Goal: Transaction & Acquisition: Purchase product/service

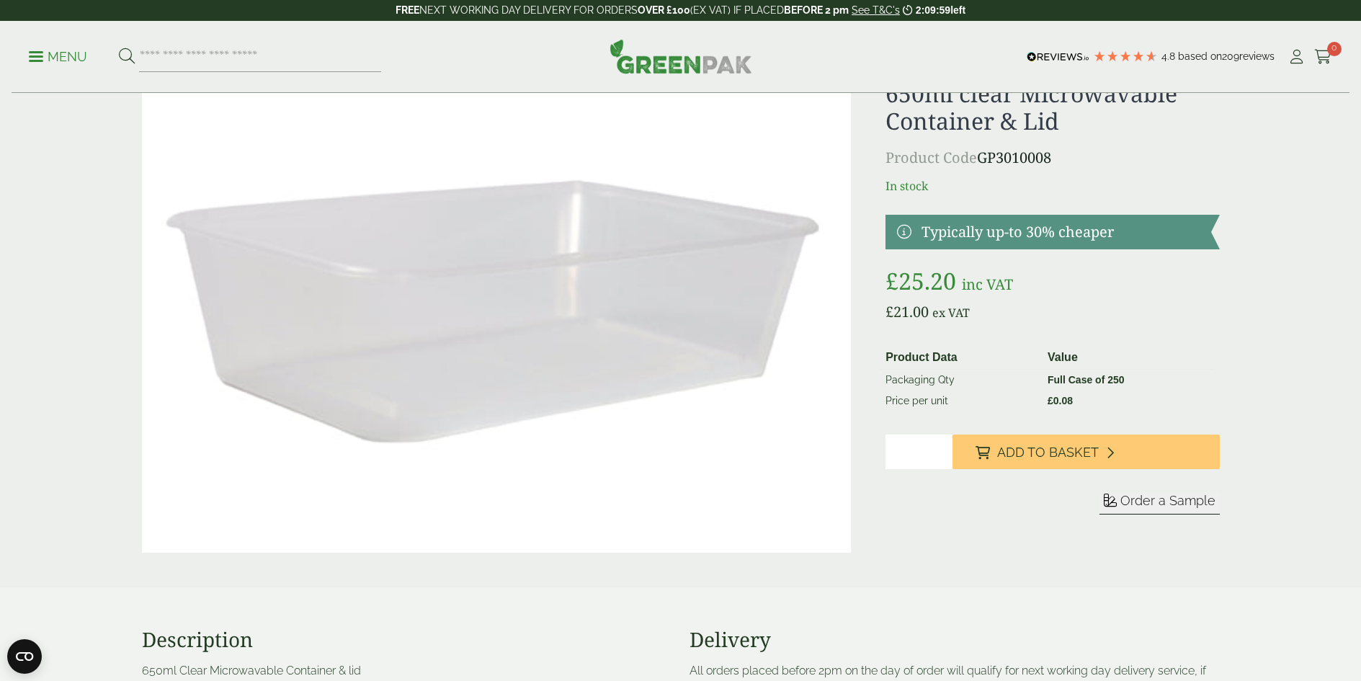
scroll to position [77, 0]
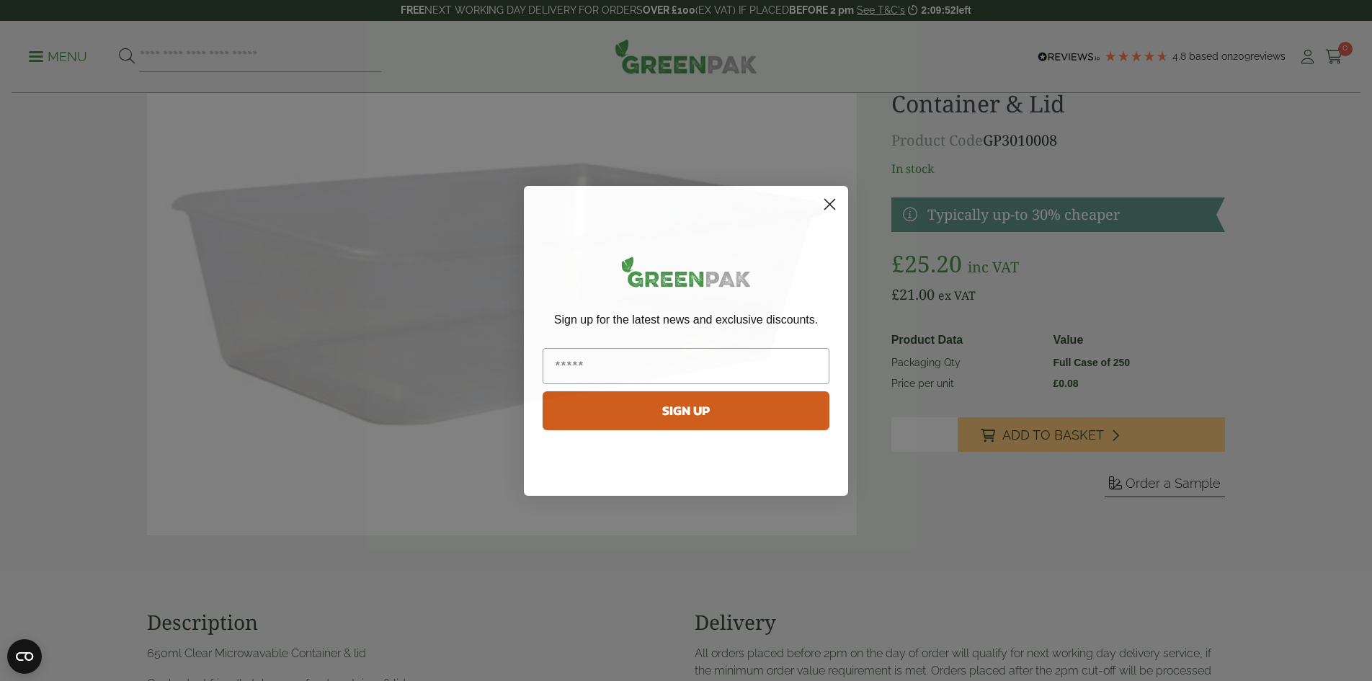
click at [832, 208] on circle "Close dialog" at bounding box center [830, 204] width 24 height 24
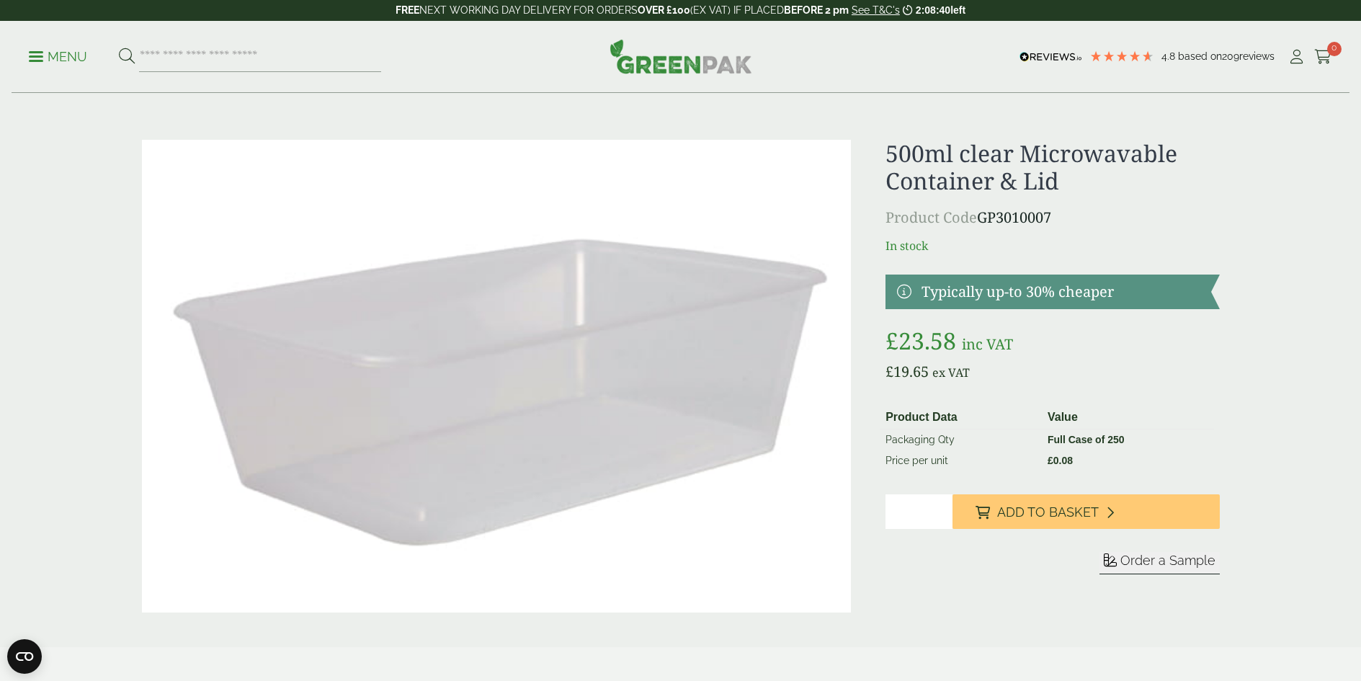
click at [53, 55] on p "Menu" at bounding box center [58, 56] width 58 height 17
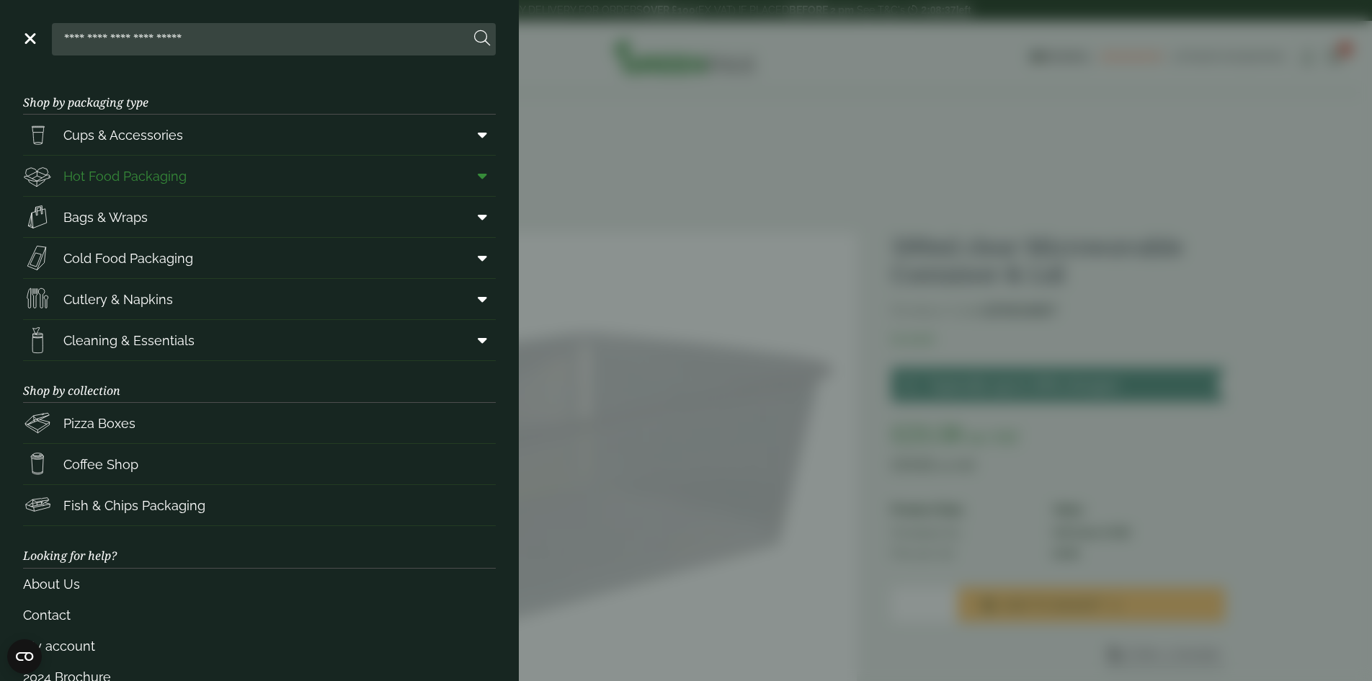
click at [478, 177] on span at bounding box center [479, 175] width 32 height 27
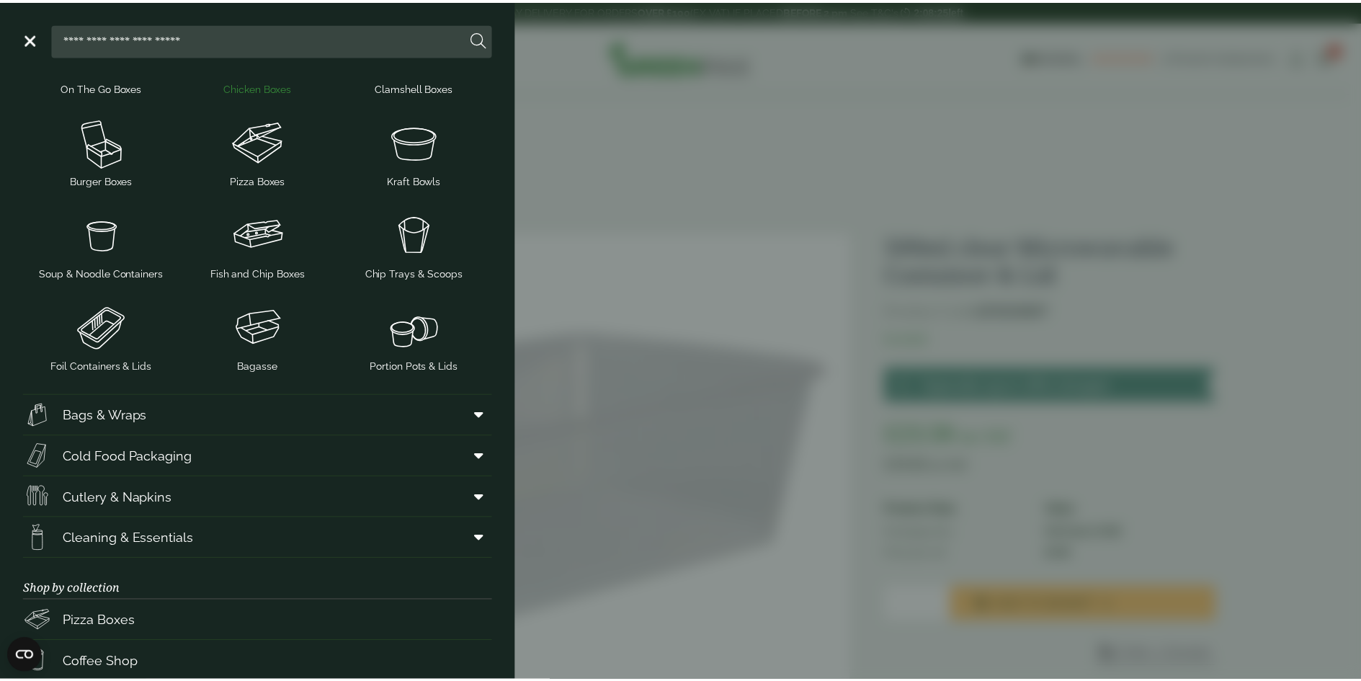
scroll to position [279, 0]
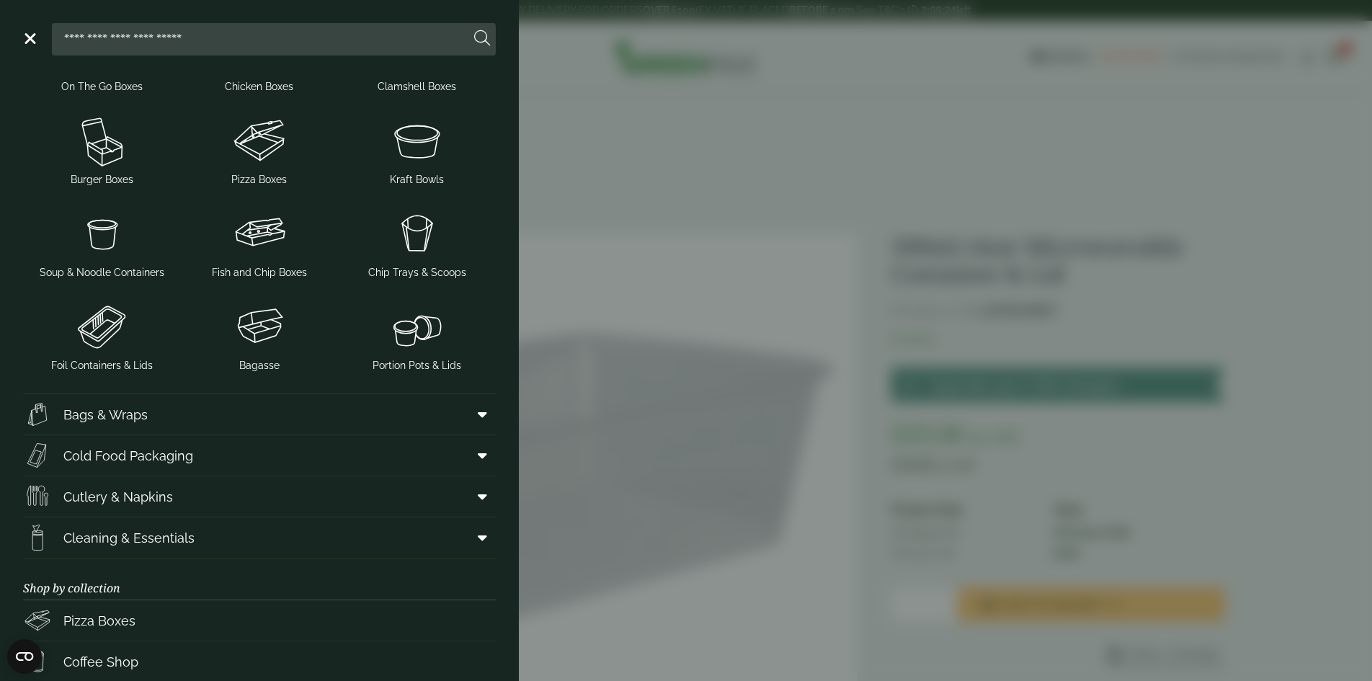
click at [667, 132] on aside "Close Shop by packaging type Cups & Accessories Hot Drink Paper Cups Smoothie C…" at bounding box center [686, 340] width 1372 height 681
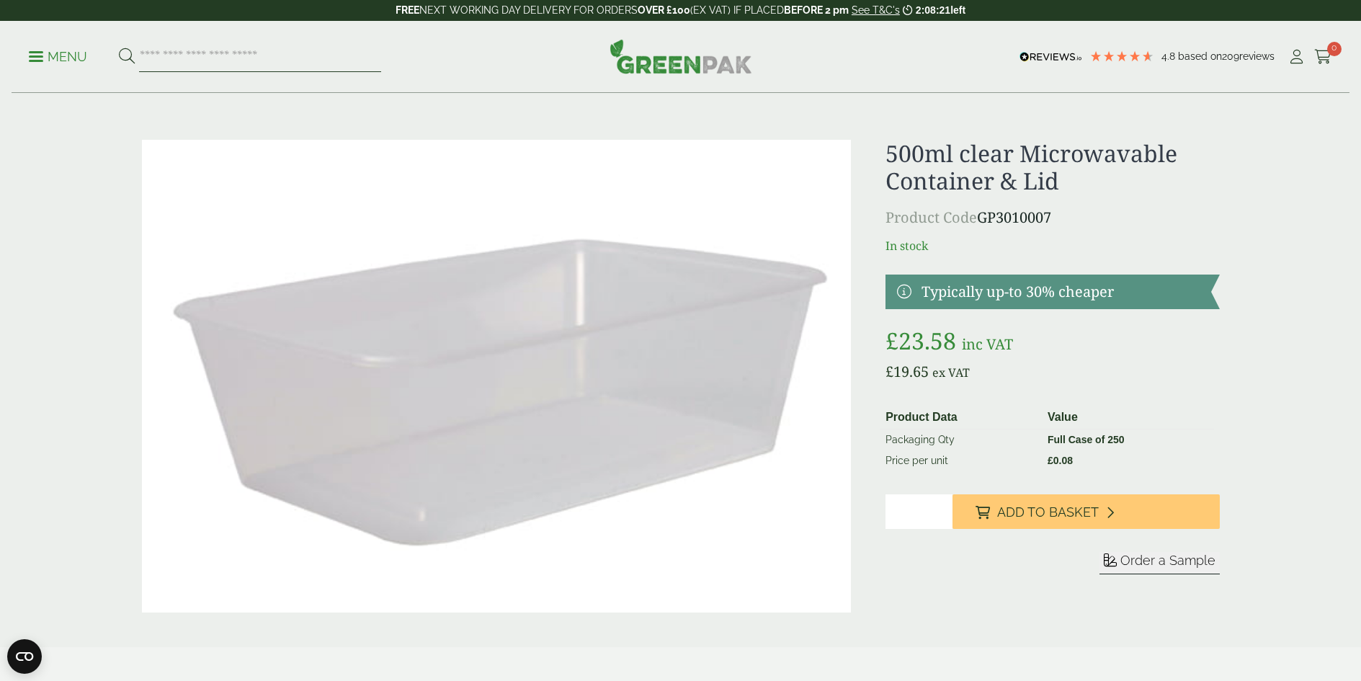
click at [295, 58] on input "search" at bounding box center [260, 57] width 242 height 30
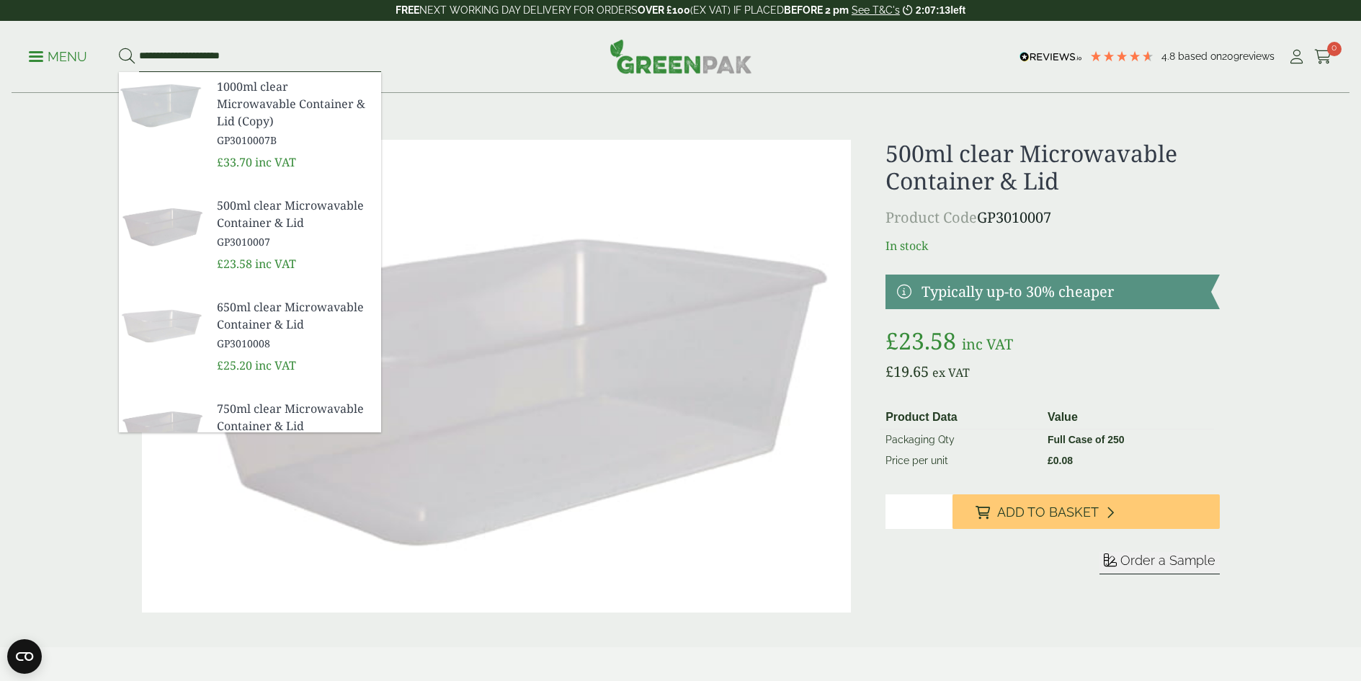
type input "**********"
